Goal: Information Seeking & Learning: Learn about a topic

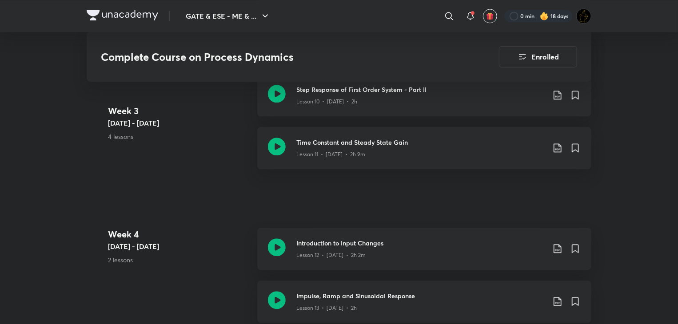
scroll to position [844, 0]
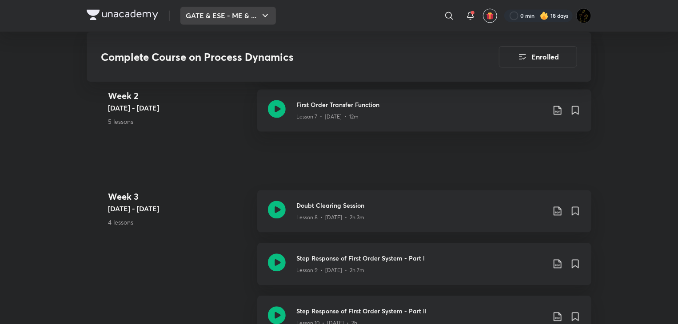
click at [225, 8] on button "GATE & ESE - ME & ..." at bounding box center [228, 16] width 96 height 18
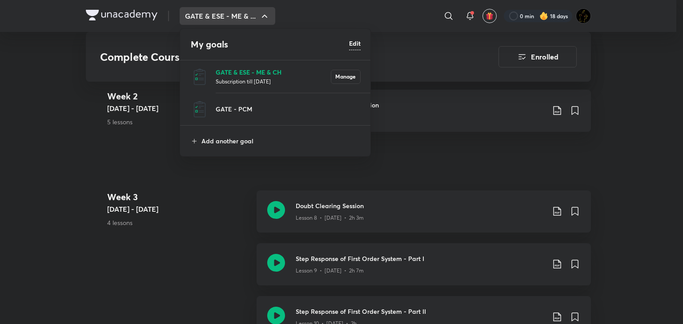
click at [236, 69] on p "GATE & ESE - ME & CH" at bounding box center [273, 72] width 115 height 9
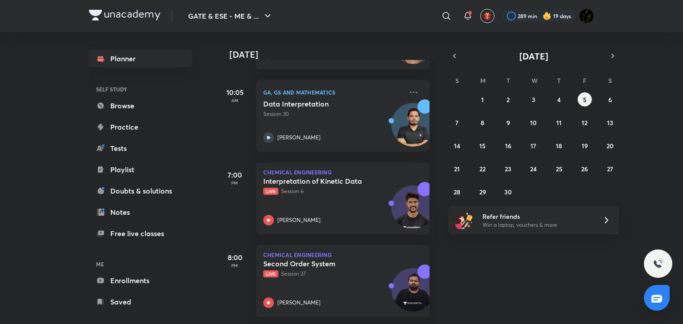
scroll to position [203, 0]
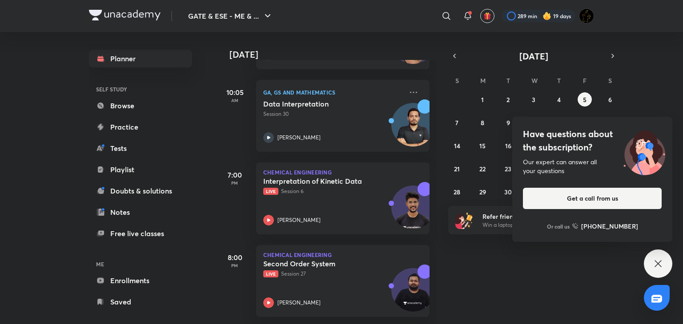
click at [661, 259] on icon at bounding box center [657, 264] width 11 height 11
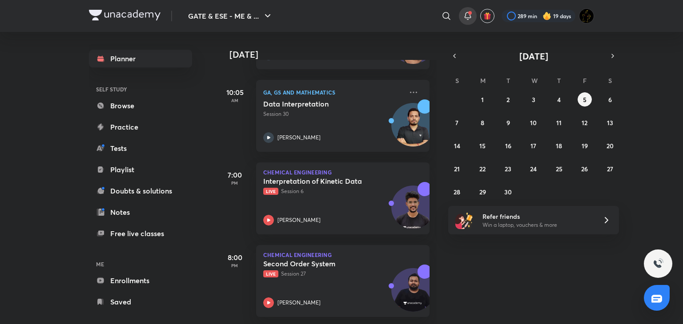
click at [462, 19] on icon at bounding box center [467, 16] width 11 height 11
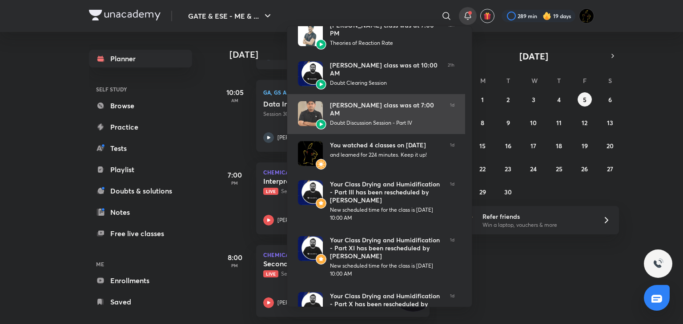
scroll to position [114, 0]
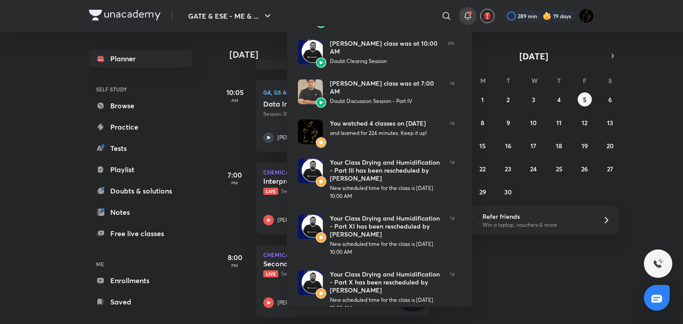
click at [559, 265] on div at bounding box center [341, 162] width 683 height 324
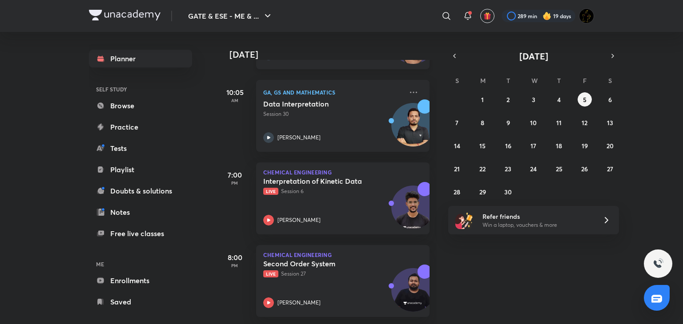
scroll to position [203, 0]
click at [466, 20] on icon at bounding box center [467, 16] width 11 height 11
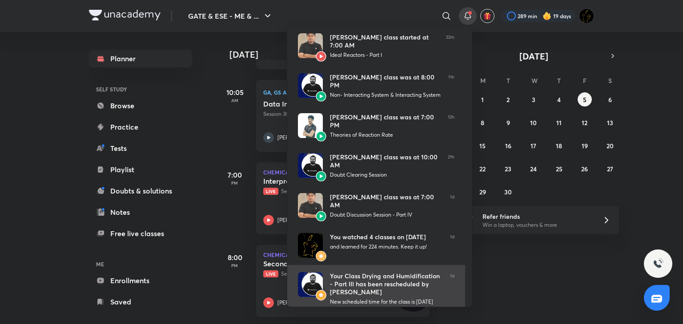
click at [309, 273] on img at bounding box center [310, 284] width 25 height 25
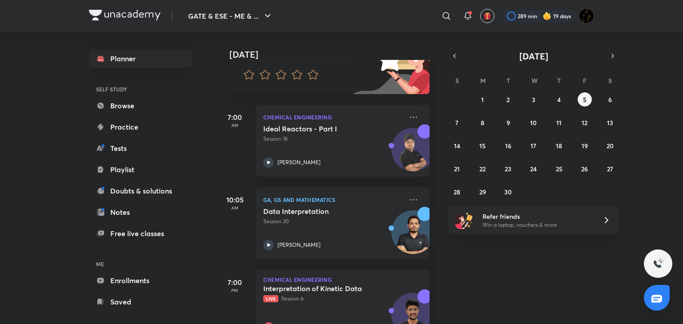
scroll to position [203, 0]
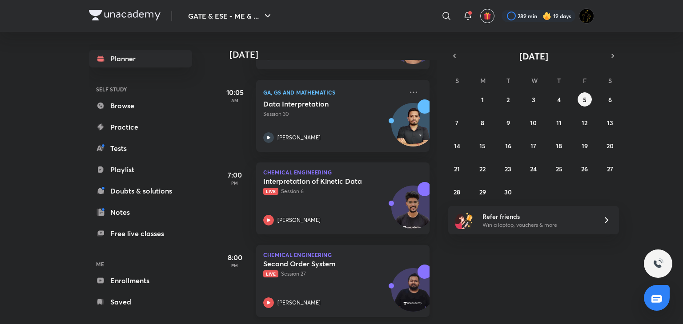
click at [291, 260] on h5 "Second Order System" at bounding box center [318, 264] width 111 height 9
